Goal: Task Accomplishment & Management: Manage account settings

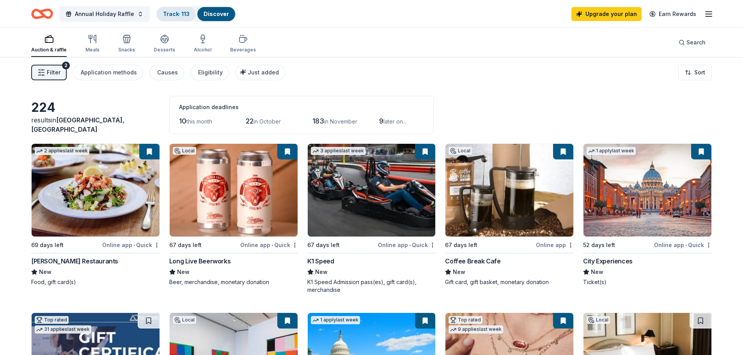
click at [163, 14] on link "Track · 113" at bounding box center [176, 14] width 27 height 7
click at [172, 13] on link "Track · 113" at bounding box center [176, 14] width 27 height 7
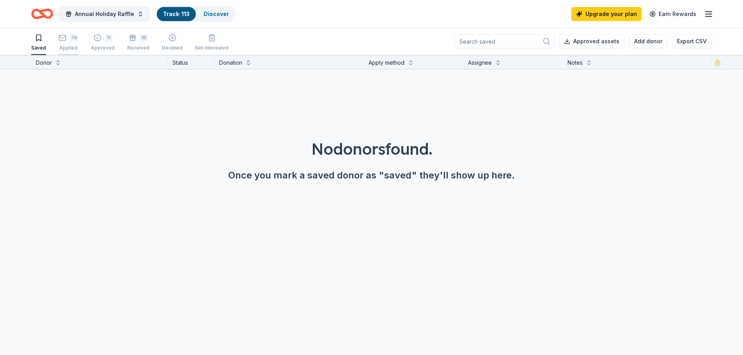
click at [64, 38] on icon "button" at bounding box center [62, 38] width 8 height 8
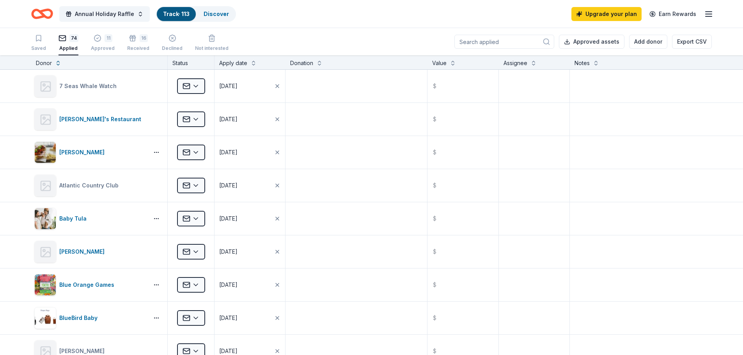
click at [122, 41] on div "Saved 74 Applied 11 Approved 16 Received Declined Not interested" at bounding box center [129, 43] width 197 height 24
click at [101, 47] on div "Approved" at bounding box center [103, 48] width 24 height 6
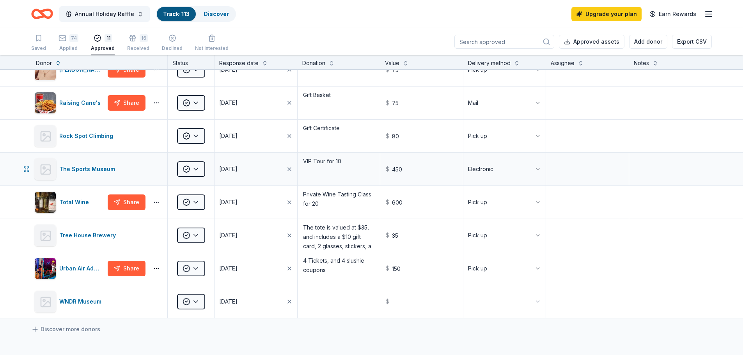
scroll to position [116, 0]
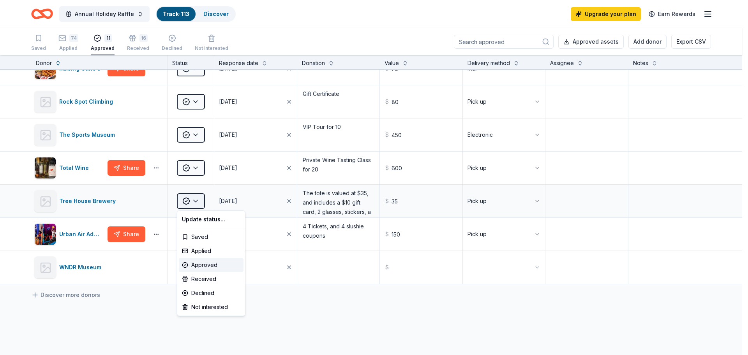
click at [198, 202] on html "Annual Holiday Raffle Track · 113 Discover Upgrade your plan Earn Rewards Saved…" at bounding box center [374, 177] width 748 height 355
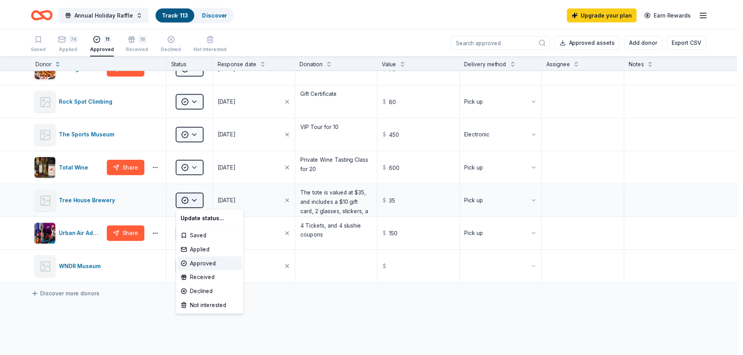
scroll to position [151, 0]
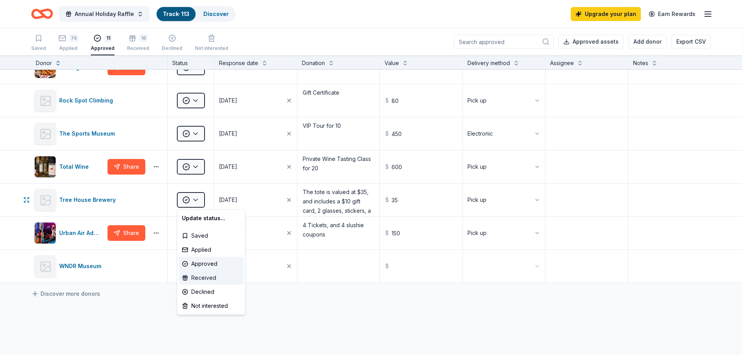
click at [211, 280] on div "Received" at bounding box center [211, 278] width 65 height 14
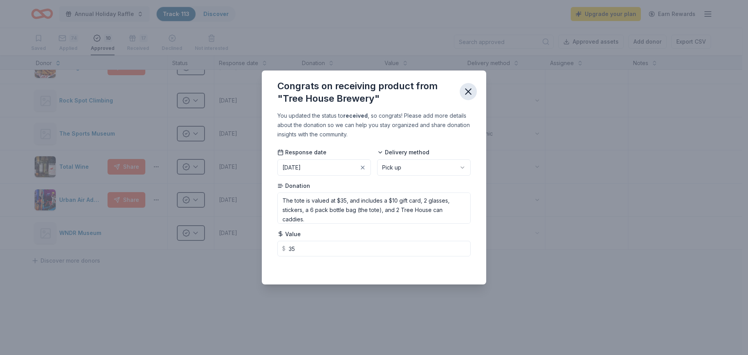
click at [464, 89] on icon "button" at bounding box center [468, 91] width 11 height 11
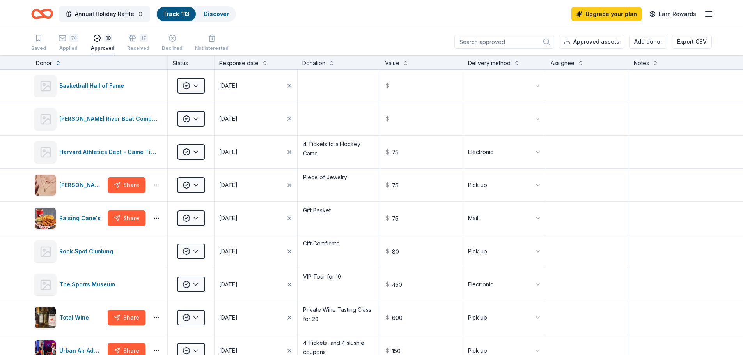
scroll to position [0, 0]
click at [129, 33] on button "17 Received" at bounding box center [138, 43] width 22 height 24
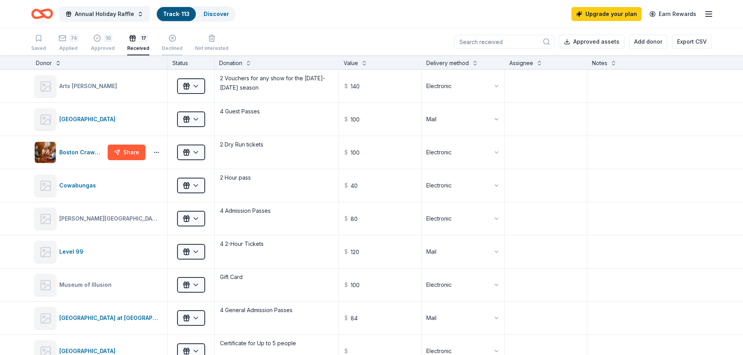
click at [172, 46] on div "Declined" at bounding box center [172, 48] width 21 height 6
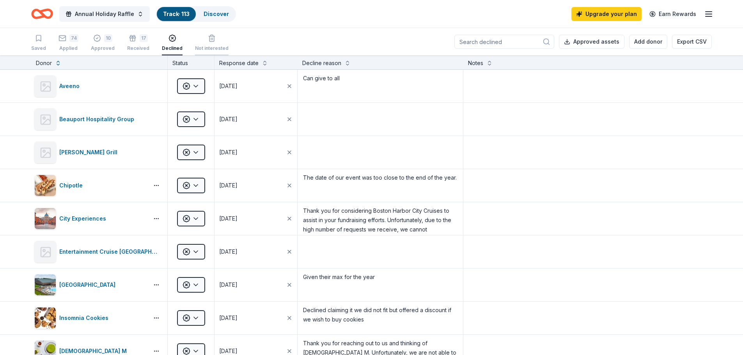
click at [201, 42] on div "Not interested" at bounding box center [212, 42] width 34 height 17
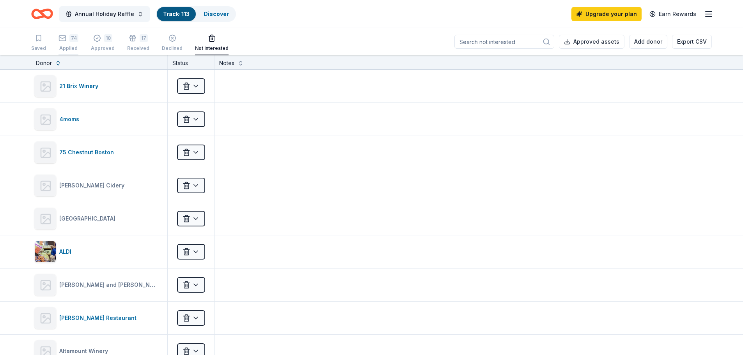
click at [60, 40] on icon "button" at bounding box center [62, 38] width 8 height 8
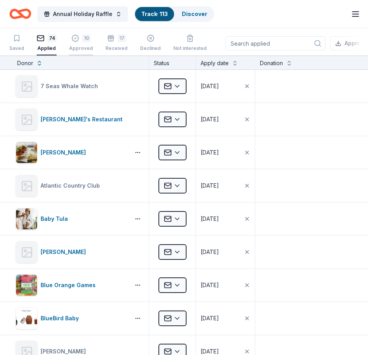
click at [78, 41] on div "10" at bounding box center [81, 38] width 24 height 8
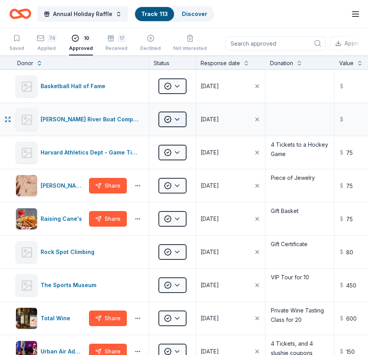
click at [184, 115] on html "Annual Holiday Raffle Track · 113 Discover Upgrade your plan Earn Rewards Saved…" at bounding box center [184, 177] width 368 height 355
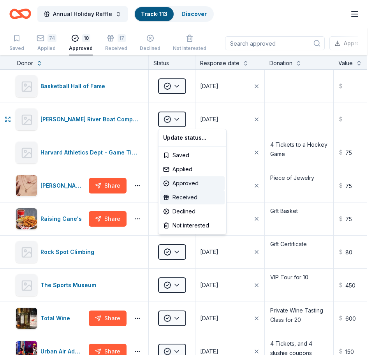
click at [195, 194] on div "Received" at bounding box center [192, 197] width 65 height 14
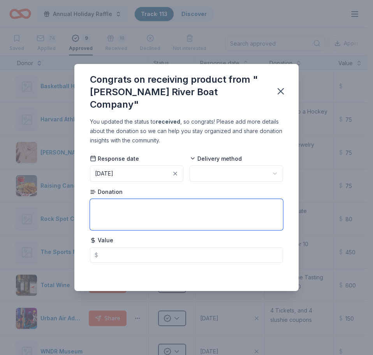
click at [140, 199] on textarea at bounding box center [186, 214] width 193 height 31
type textarea "Sight Seeing Tour Passes for 4"
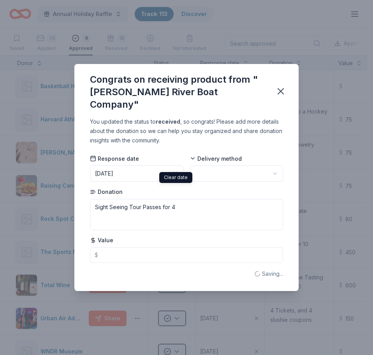
click at [206, 166] on html "Annual Holiday Raffle Track · 113 Discover Upgrade your plan Earn Rewards Saved…" at bounding box center [186, 177] width 373 height 355
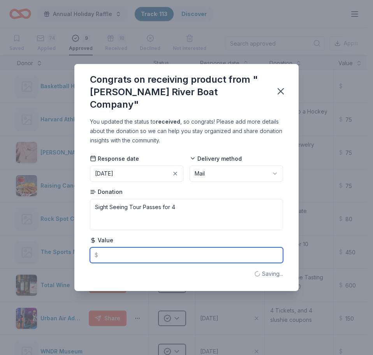
click at [130, 248] on input "text" at bounding box center [186, 255] width 193 height 16
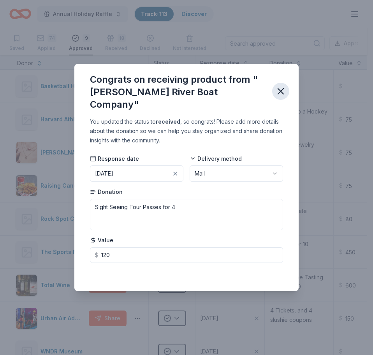
type input "120.00"
click at [282, 88] on icon "button" at bounding box center [281, 91] width 11 height 11
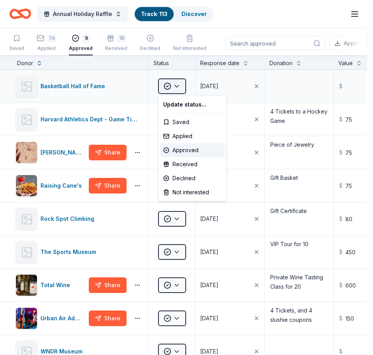
click at [179, 83] on html "Annual Holiday Raffle Track · 113 Discover Upgrade your plan Earn Rewards Saved…" at bounding box center [186, 177] width 373 height 355
click at [176, 161] on div "Received" at bounding box center [192, 164] width 65 height 14
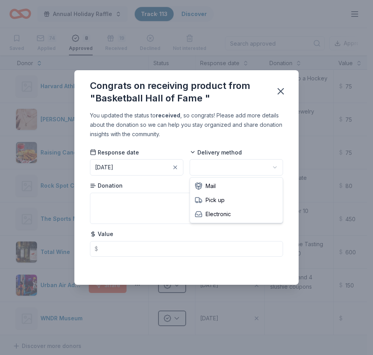
click at [211, 166] on html "Annual Holiday Raffle Track · 113 Discover Upgrade your plan Earn Rewards Saved…" at bounding box center [186, 177] width 373 height 355
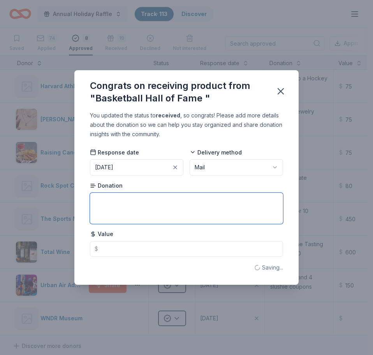
click at [140, 207] on textarea at bounding box center [186, 208] width 193 height 31
type textarea "1 Adult and 1 Child Pass"
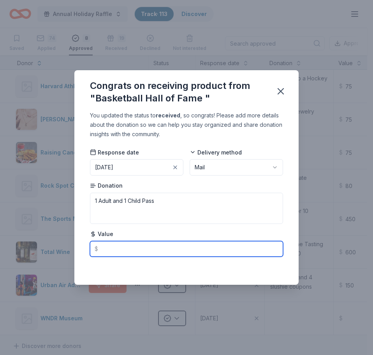
click at [120, 244] on input "text" at bounding box center [186, 249] width 193 height 16
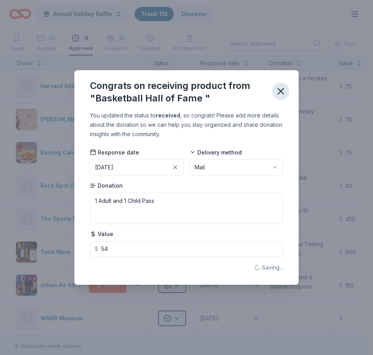
type input "54.00"
click at [283, 85] on button "button" at bounding box center [280, 91] width 17 height 17
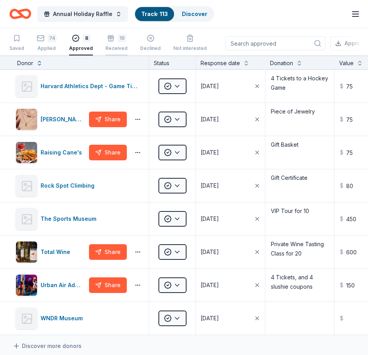
click at [105, 44] on div "19 Received" at bounding box center [116, 38] width 22 height 17
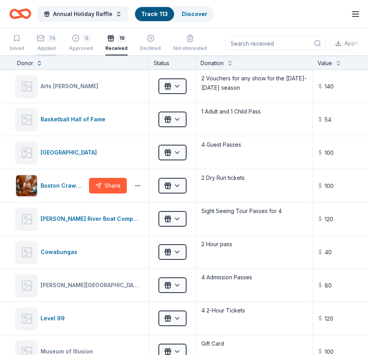
click at [47, 43] on div "74 Applied" at bounding box center [47, 42] width 20 height 17
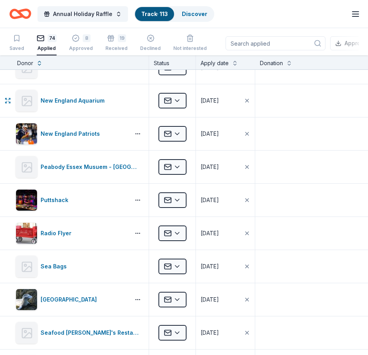
scroll to position [1609, 0]
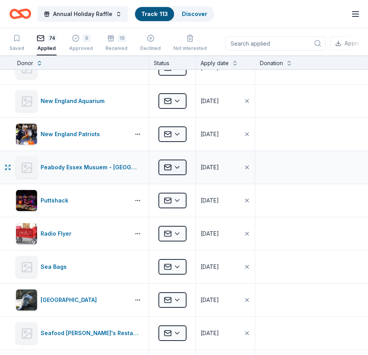
click at [181, 164] on html "Annual Holiday Raffle Track · 113 Discover Upgrade your plan Earn Rewards Saved…" at bounding box center [184, 177] width 368 height 355
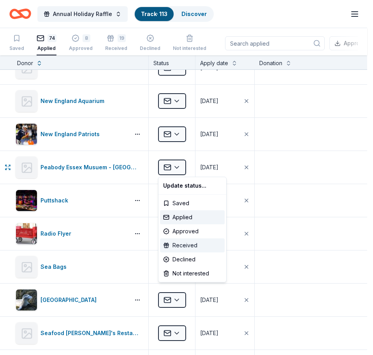
click at [185, 246] on div "Received" at bounding box center [192, 245] width 65 height 14
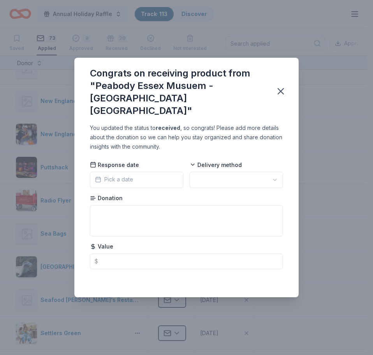
click at [132, 175] on span "Pick a date" at bounding box center [114, 179] width 38 height 9
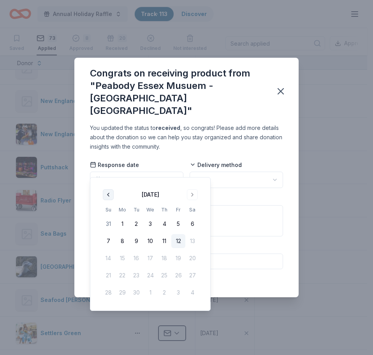
click at [108, 194] on button "Go to previous month" at bounding box center [108, 194] width 11 height 11
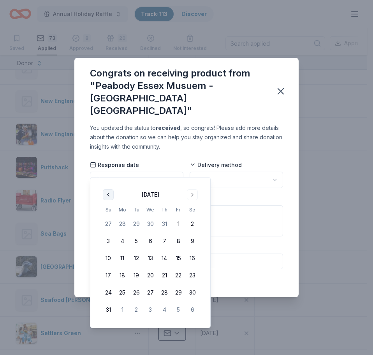
click at [108, 194] on button "Go to previous month" at bounding box center [108, 194] width 11 height 11
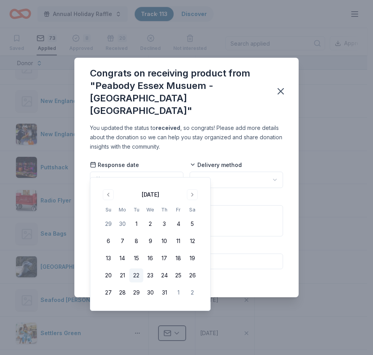
click at [140, 276] on button "22" at bounding box center [136, 275] width 14 height 14
click at [225, 164] on html "Annual Holiday Raffle Track · 113 Discover Upgrade your plan Earn Rewards Saved…" at bounding box center [186, 177] width 373 height 355
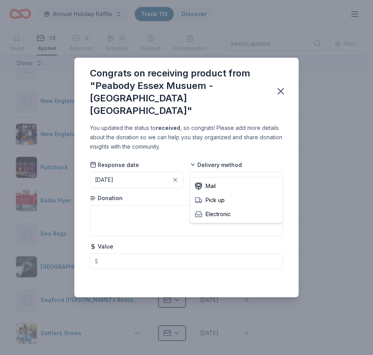
drag, startPoint x: 222, startPoint y: 202, endPoint x: 225, endPoint y: 180, distance: 22.0
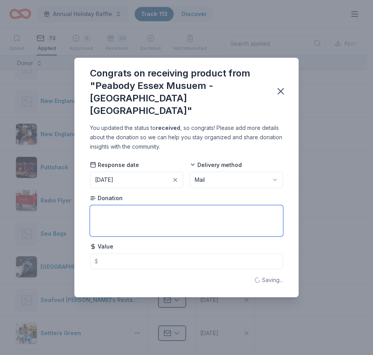
click at [134, 205] on textarea at bounding box center [186, 220] width 193 height 31
type textarea "4 Museum Passes"
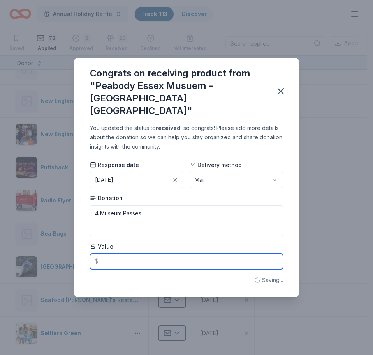
click at [117, 253] on input "text" at bounding box center [186, 261] width 193 height 16
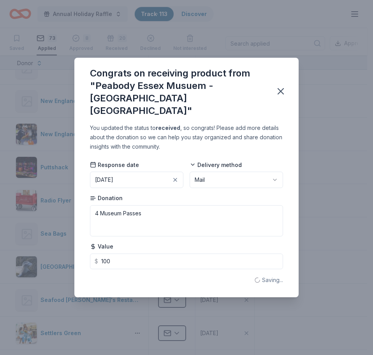
type input "100.00"
click at [159, 242] on div "Value $ 100.00" at bounding box center [186, 255] width 193 height 27
click at [283, 89] on icon "button" at bounding box center [280, 90] width 5 height 5
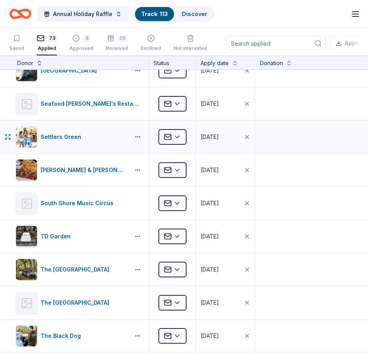
scroll to position [1804, 0]
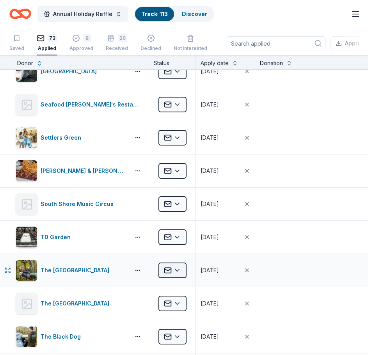
click at [173, 271] on html "Annual Holiday Raffle Track · 113 Discover Upgrade your plan Earn Rewards Saved…" at bounding box center [184, 177] width 368 height 355
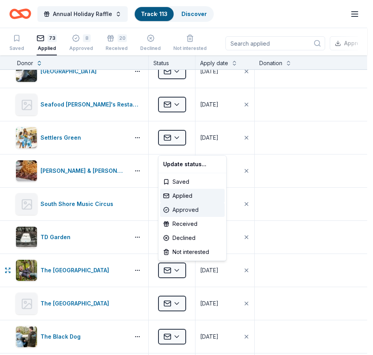
click at [189, 210] on div "Approved" at bounding box center [192, 210] width 65 height 14
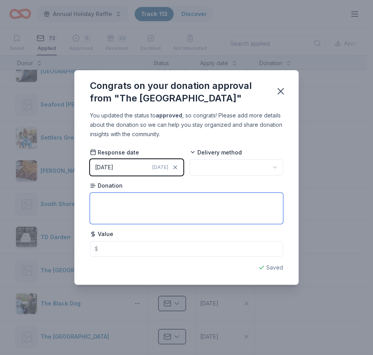
click at [161, 210] on textarea at bounding box center [186, 208] width 193 height 31
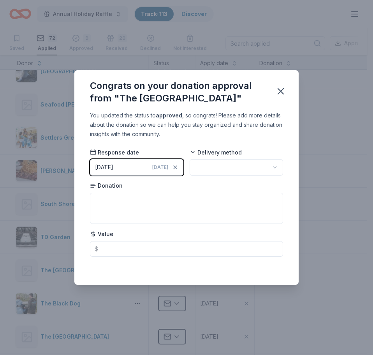
click at [250, 167] on html "Annual Holiday Raffle Track · 113 Discover Upgrade your plan Earn Rewards Saved…" at bounding box center [186, 177] width 373 height 355
click at [284, 91] on icon "button" at bounding box center [281, 91] width 11 height 11
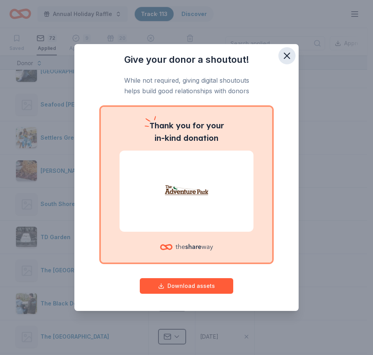
click at [288, 55] on icon "button" at bounding box center [287, 55] width 5 height 5
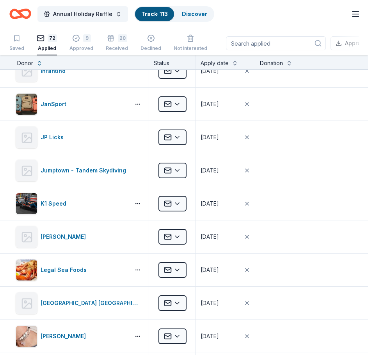
scroll to position [1141, 0]
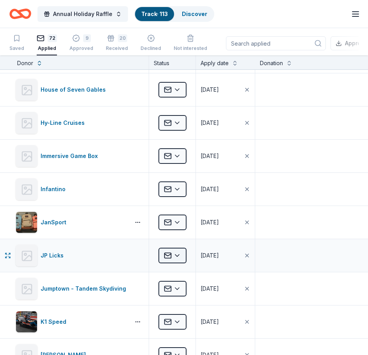
click at [167, 253] on html "Annual Holiday Raffle Track · 113 Discover Upgrade your plan Earn Rewards Saved…" at bounding box center [184, 177] width 368 height 355
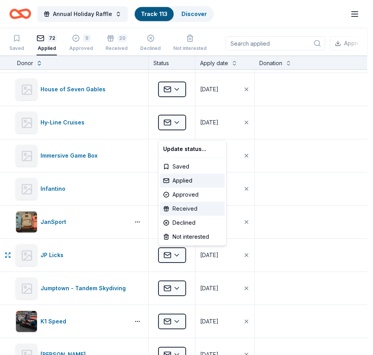
click at [189, 209] on div "Received" at bounding box center [192, 209] width 65 height 14
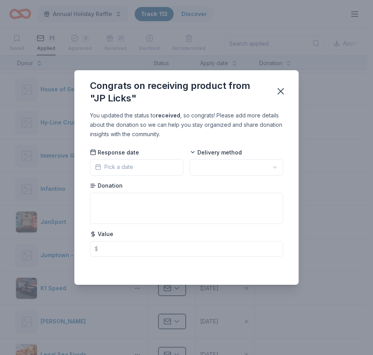
click at [168, 172] on button "Pick a date" at bounding box center [137, 167] width 94 height 16
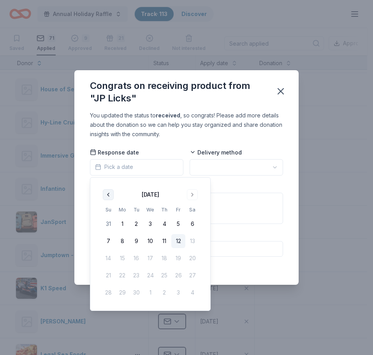
click at [109, 195] on button "Go to previous month" at bounding box center [108, 194] width 11 height 11
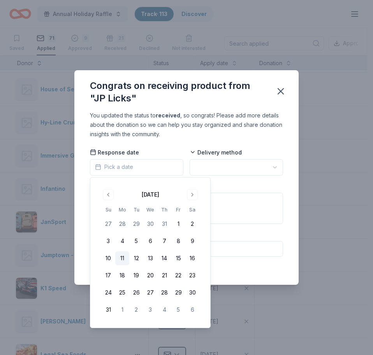
click at [122, 258] on button "11" at bounding box center [122, 258] width 14 height 14
click at [220, 168] on html "Annual Holiday Raffle Track · 113 Discover Upgrade your plan Earn Rewards Saved…" at bounding box center [186, 177] width 373 height 355
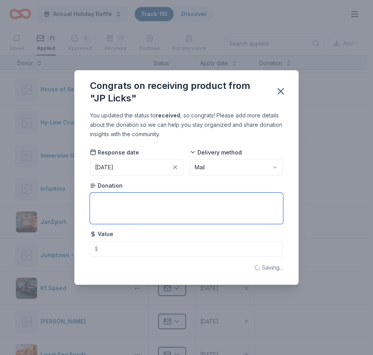
click at [177, 205] on textarea at bounding box center [186, 208] width 193 height 31
type textarea "Gift Certificate"
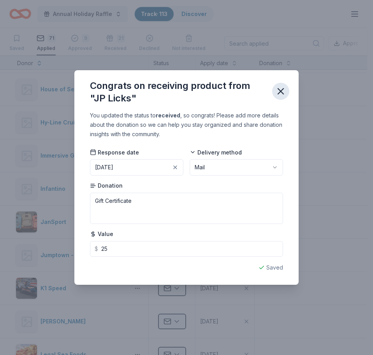
type input "25.00"
click at [279, 87] on icon "button" at bounding box center [281, 91] width 11 height 11
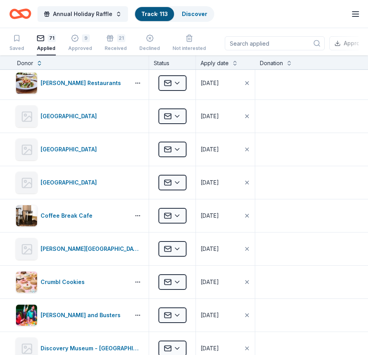
scroll to position [479, 0]
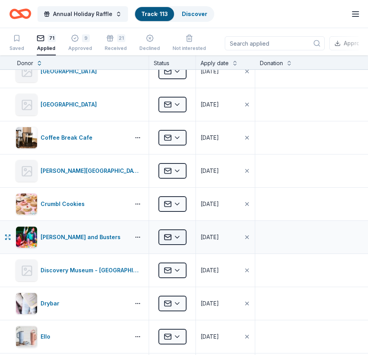
click at [175, 233] on html "Annual Holiday Raffle Track · 113 Discover Upgrade your plan Earn Rewards Saved…" at bounding box center [184, 177] width 368 height 355
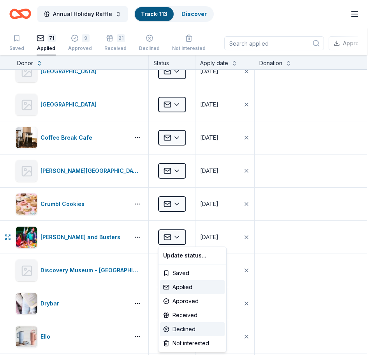
click at [191, 328] on div "Declined" at bounding box center [192, 329] width 65 height 14
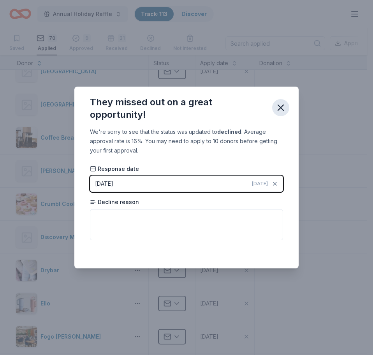
click at [280, 102] on button "button" at bounding box center [280, 107] width 17 height 17
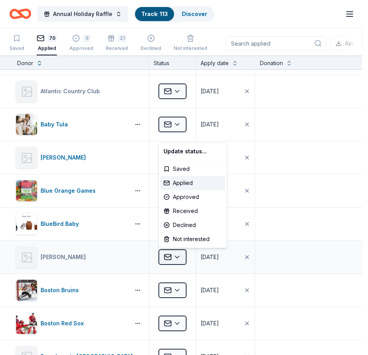
click at [169, 253] on html "Annual Holiday Raffle Track · 113 Discover Upgrade your plan Earn Rewards Saved…" at bounding box center [184, 177] width 368 height 355
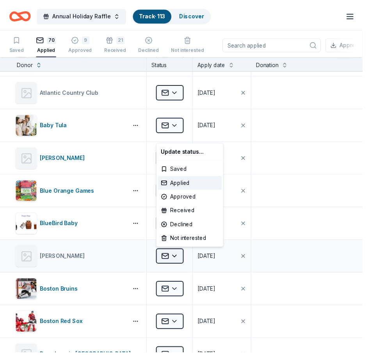
scroll to position [93, 0]
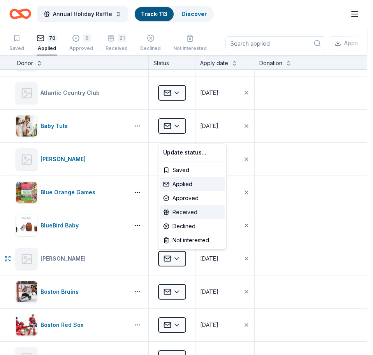
click at [202, 208] on div "Received" at bounding box center [192, 212] width 65 height 14
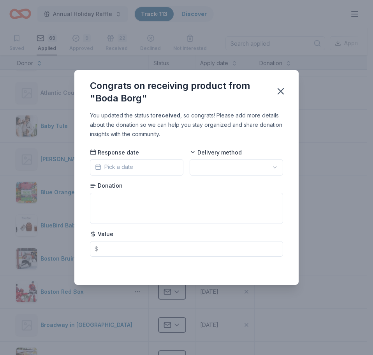
click at [155, 168] on button "Pick a date" at bounding box center [137, 167] width 94 height 16
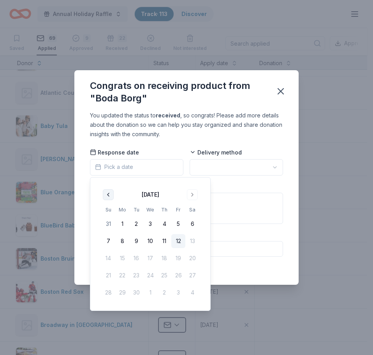
click at [105, 196] on button "Go to previous month" at bounding box center [108, 194] width 11 height 11
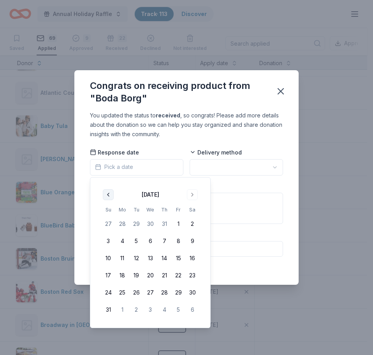
click at [105, 196] on button "Go to previous month" at bounding box center [108, 194] width 11 height 11
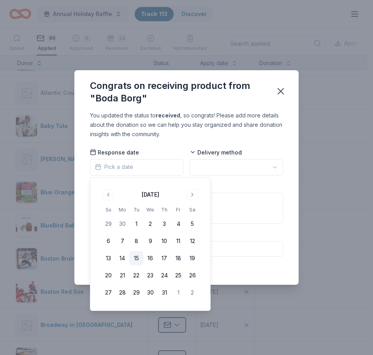
click at [139, 256] on button "15" at bounding box center [136, 258] width 14 height 14
click at [233, 163] on html "Annual Holiday Raffle Track · 113 Discover Upgrade your plan Earn Rewards Saved…" at bounding box center [186, 177] width 373 height 355
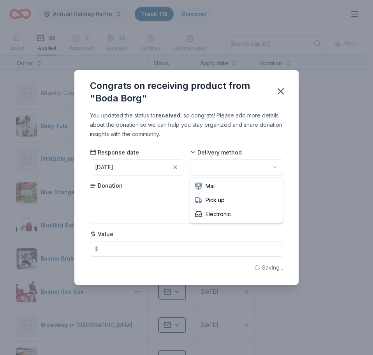
drag, startPoint x: 222, startPoint y: 204, endPoint x: 222, endPoint y: 217, distance: 12.9
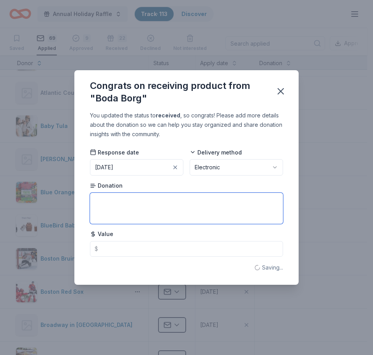
click at [140, 203] on textarea at bounding box center [186, 208] width 193 height 31
type textarea "Gift Certificate for up to 5 people"
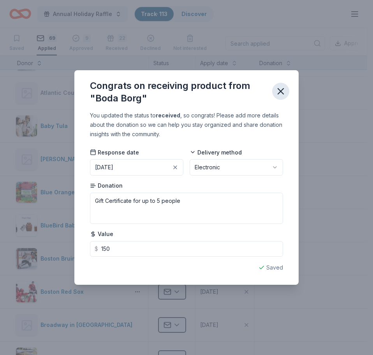
type input "150.00"
click at [281, 90] on icon "button" at bounding box center [281, 91] width 11 height 11
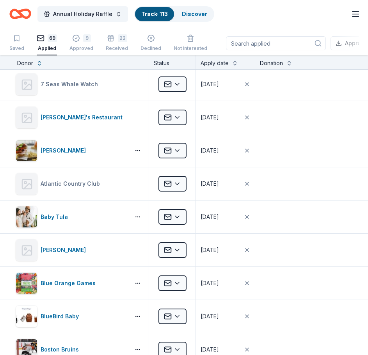
scroll to position [0, 0]
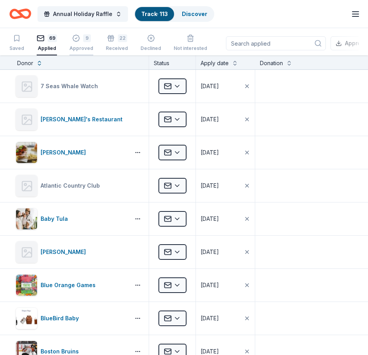
click at [77, 46] on div "Approved" at bounding box center [81, 44] width 24 height 6
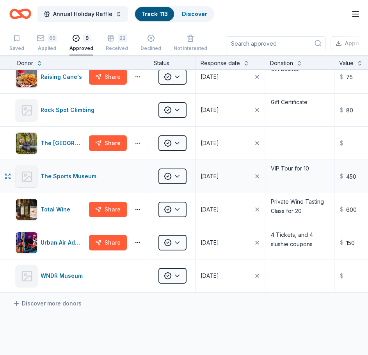
click at [177, 168] on div "Approved" at bounding box center [172, 176] width 46 height 33
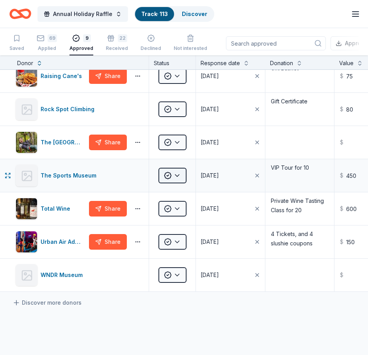
scroll to position [77, 0]
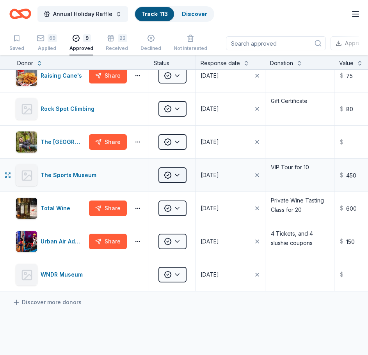
click at [177, 171] on html "Annual Holiday Raffle Track · 113 Discover Upgrade your plan Earn Rewards Saved…" at bounding box center [184, 177] width 368 height 355
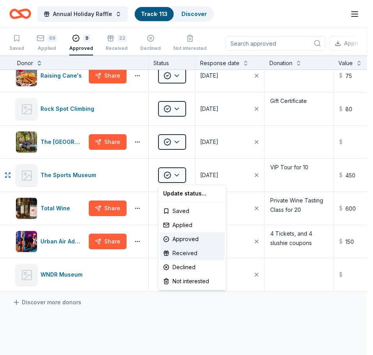
click at [192, 253] on div "Received" at bounding box center [192, 253] width 65 height 14
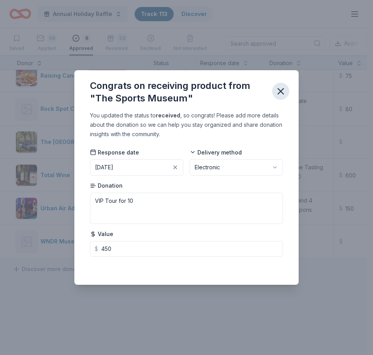
click at [282, 88] on icon "button" at bounding box center [281, 91] width 11 height 11
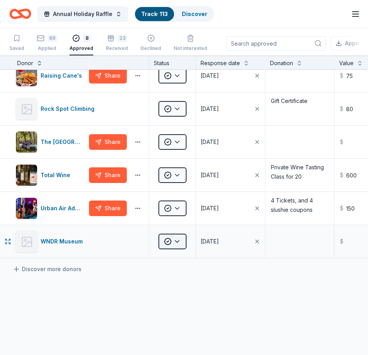
click at [166, 242] on html "Annual Holiday Raffle Track · 113 Discover Upgrade your plan Earn Rewards Saved…" at bounding box center [184, 177] width 368 height 355
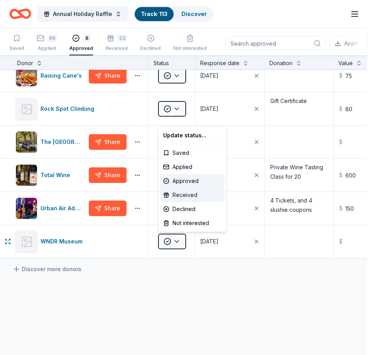
click at [191, 197] on div "Received" at bounding box center [192, 195] width 65 height 14
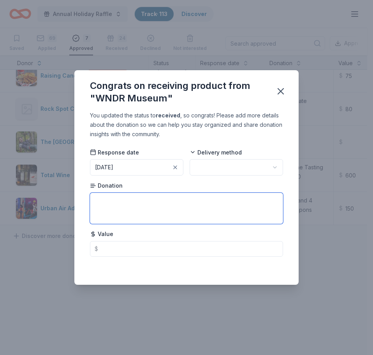
click at [140, 203] on textarea at bounding box center [186, 208] width 193 height 31
type textarea "Certificate for 2 VIP Plus passes"
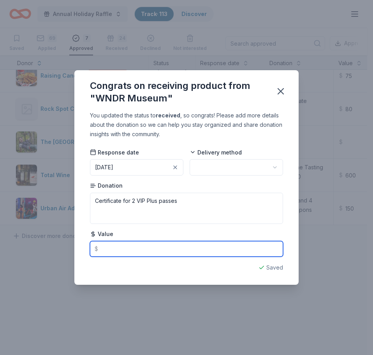
click at [121, 247] on input "text" at bounding box center [186, 249] width 193 height 16
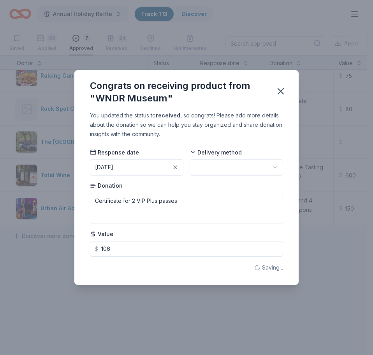
type input "106.00"
click at [161, 230] on div "Value $ 106.00" at bounding box center [186, 243] width 193 height 27
click at [283, 87] on icon "button" at bounding box center [281, 91] width 11 height 11
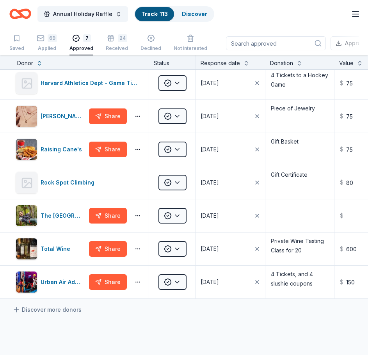
scroll to position [0, 0]
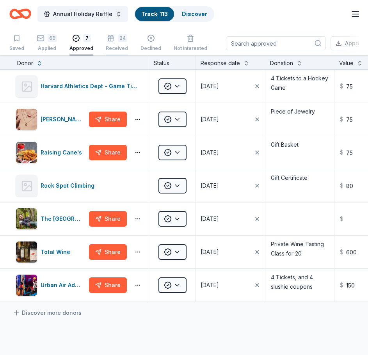
click at [117, 42] on div "24 Received" at bounding box center [117, 38] width 22 height 17
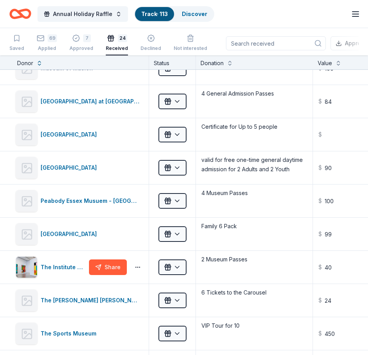
scroll to position [350, 0]
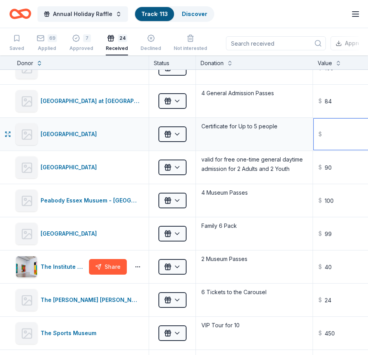
click at [333, 134] on input "text" at bounding box center [351, 134] width 76 height 31
click at [335, 139] on input "text" at bounding box center [351, 134] width 76 height 31
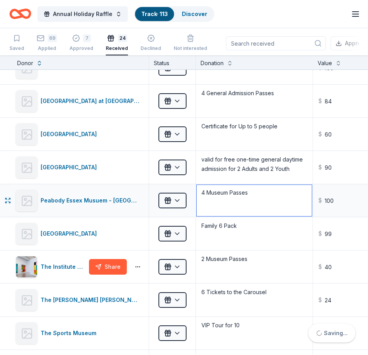
type input "60.00"
click at [271, 205] on textarea "4 Museum Passes" at bounding box center [253, 200] width 115 height 31
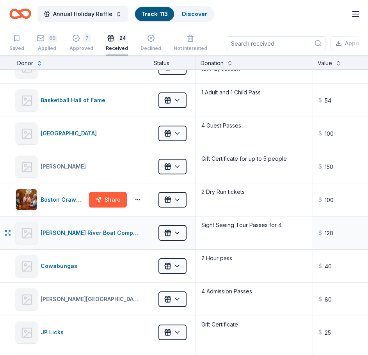
scroll to position [0, 0]
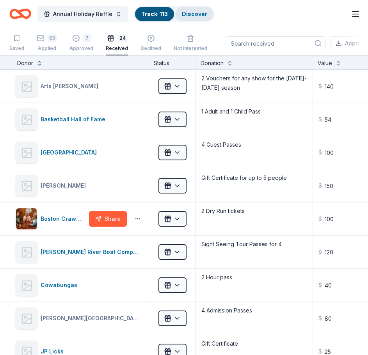
click at [184, 7] on div "Discover" at bounding box center [194, 14] width 38 height 14
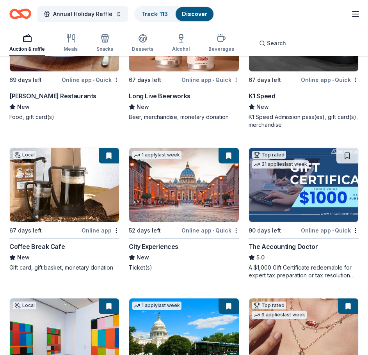
scroll to position [147, 0]
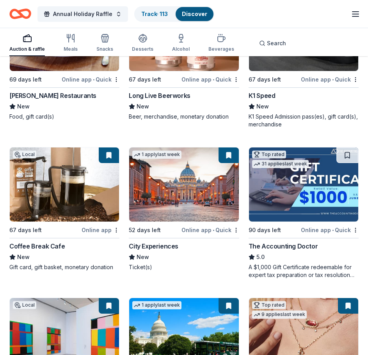
click at [285, 242] on div "The Accounting Doctor" at bounding box center [282, 245] width 69 height 9
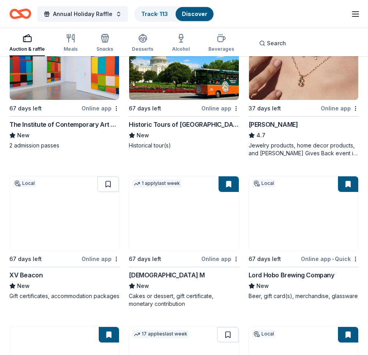
scroll to position [419, 0]
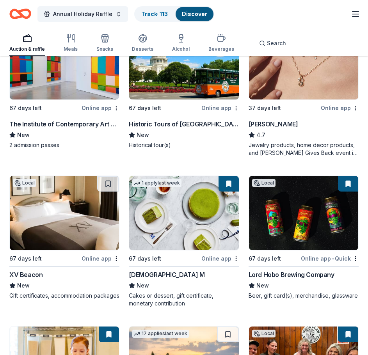
click at [23, 274] on div "XV Beacon" at bounding box center [25, 274] width 33 height 9
click at [145, 15] on link "Track · 114" at bounding box center [154, 14] width 27 height 7
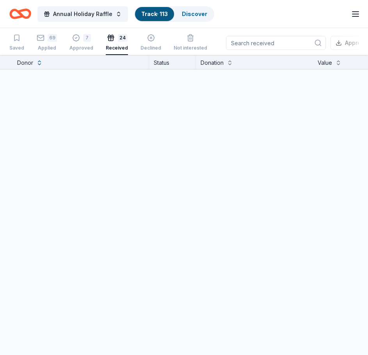
scroll to position [0, 0]
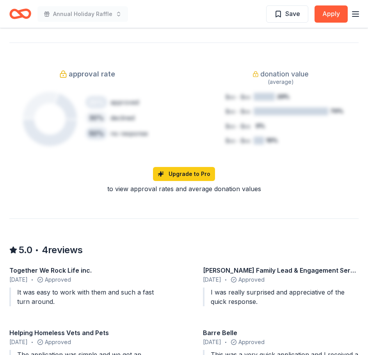
scroll to position [654, 0]
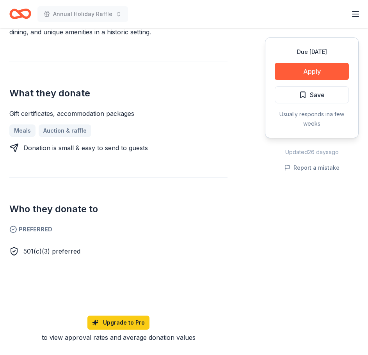
scroll to position [272, 0]
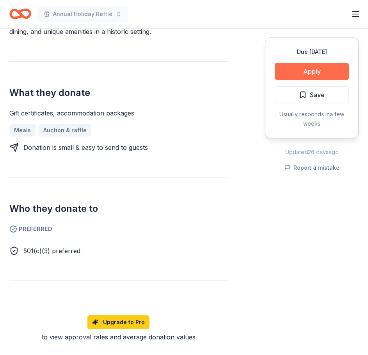
click at [320, 70] on button "Apply" at bounding box center [311, 71] width 74 height 17
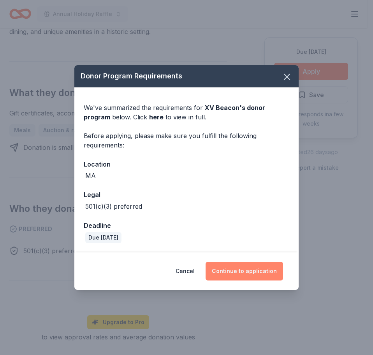
click at [250, 271] on button "Continue to application" at bounding box center [245, 271] width 78 height 19
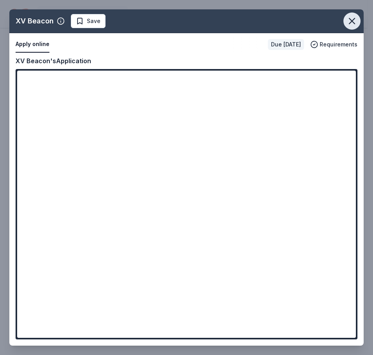
click at [348, 19] on icon "button" at bounding box center [352, 21] width 11 height 11
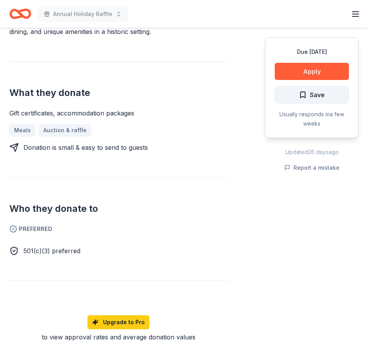
click at [307, 96] on span "Save" at bounding box center [312, 95] width 26 height 10
click at [19, 12] on icon "Home" at bounding box center [24, 14] width 12 height 8
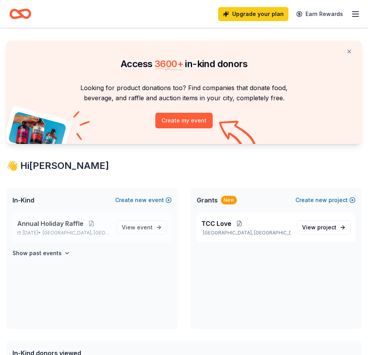
click at [65, 228] on div "Annual Holiday Raffle Dec 18, 2025 • Boston, MA" at bounding box center [63, 227] width 93 height 17
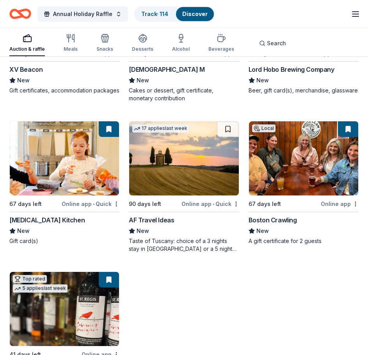
scroll to position [624, 0]
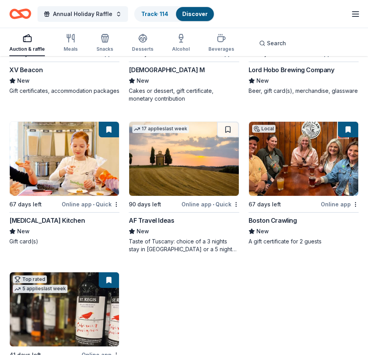
click at [153, 219] on div "AF Travel Ideas" at bounding box center [151, 220] width 45 height 9
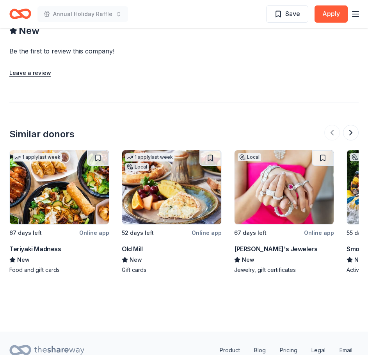
scroll to position [846, 0]
